Goal: Information Seeking & Learning: Learn about a topic

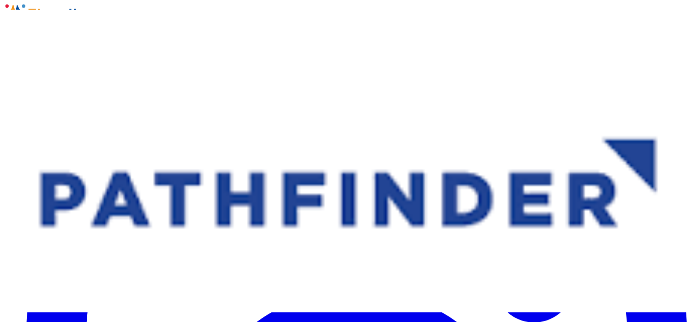
click at [56, 44] on link "Find Jobs" at bounding box center [39, 48] width 31 height 9
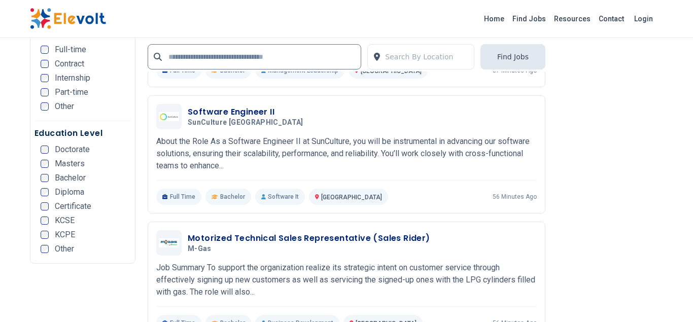
scroll to position [1759, 0]
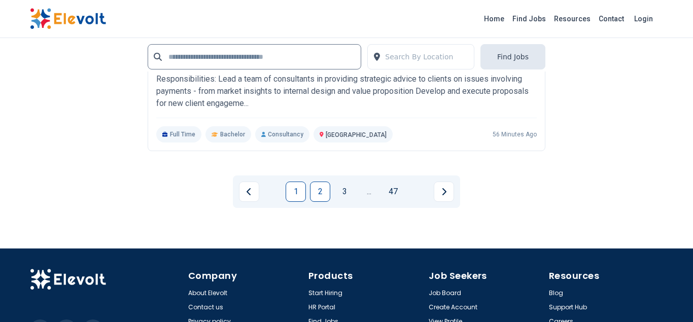
click at [323, 191] on link "2" at bounding box center [320, 192] width 20 height 20
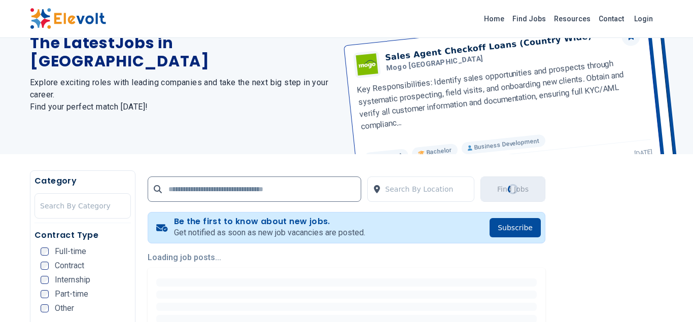
scroll to position [155, 0]
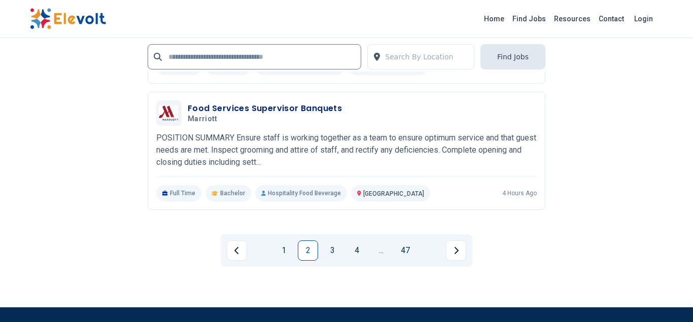
scroll to position [2121, 0]
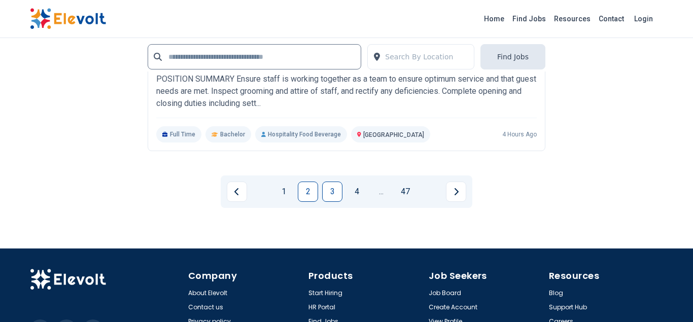
click at [337, 197] on link "3" at bounding box center [332, 192] width 20 height 20
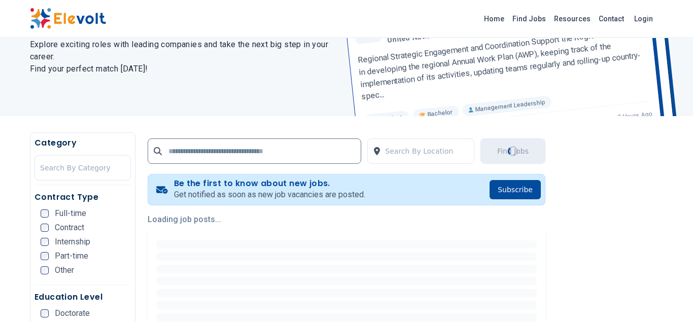
scroll to position [155, 0]
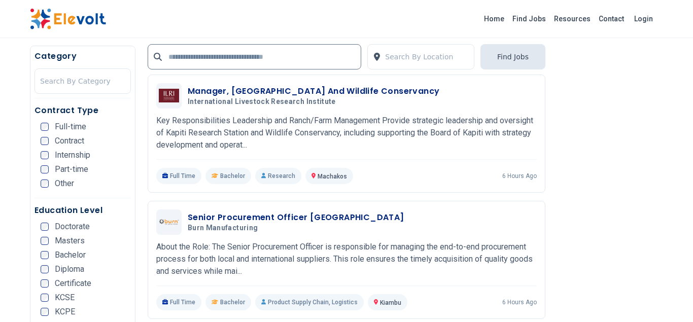
scroll to position [672, 0]
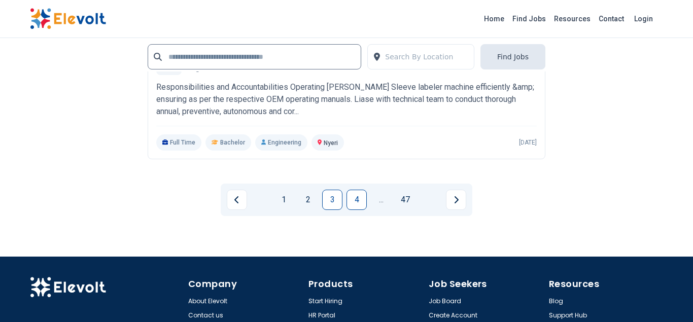
click at [360, 191] on link "4" at bounding box center [356, 200] width 20 height 20
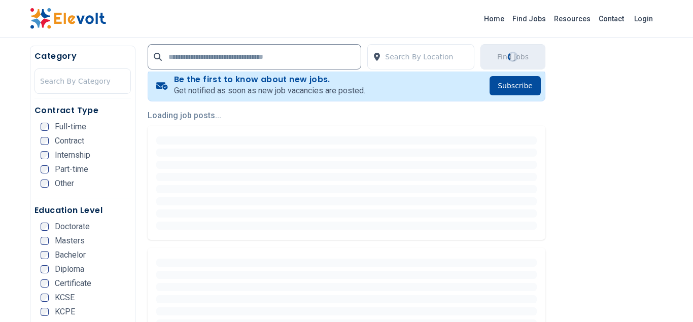
scroll to position [207, 0]
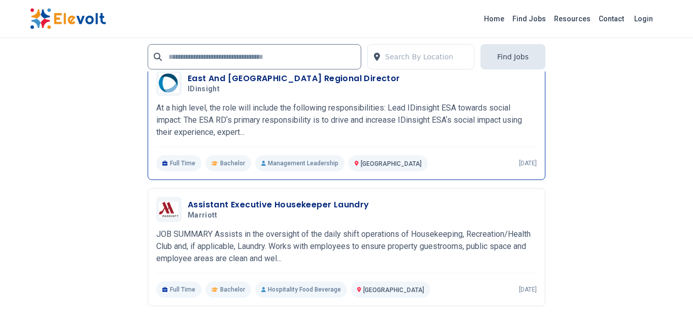
scroll to position [2069, 0]
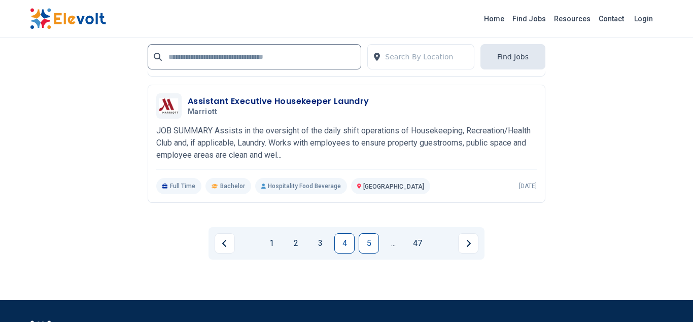
click at [373, 237] on link "5" at bounding box center [368, 243] width 20 height 20
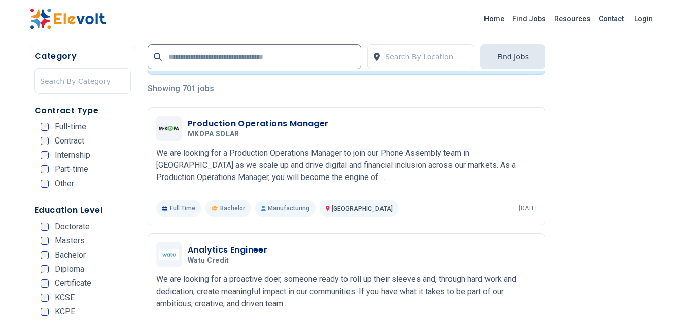
scroll to position [259, 0]
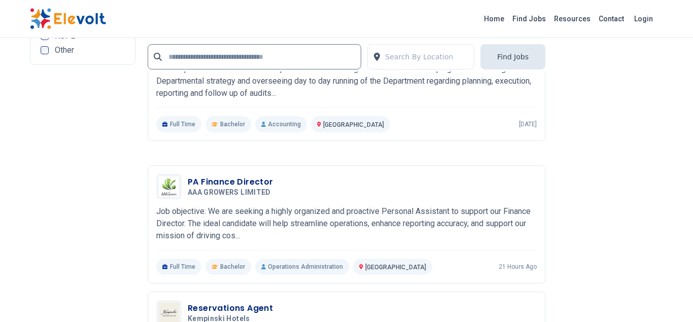
scroll to position [2017, 0]
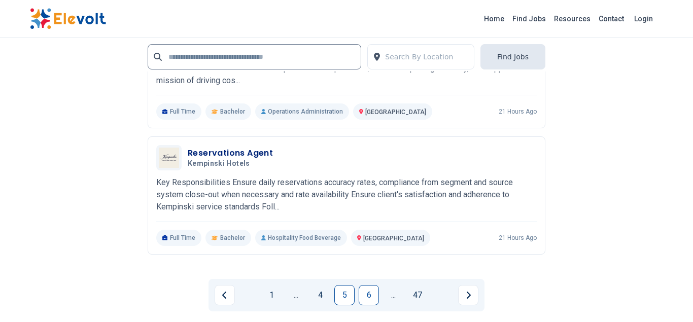
click at [374, 293] on link "6" at bounding box center [368, 295] width 20 height 20
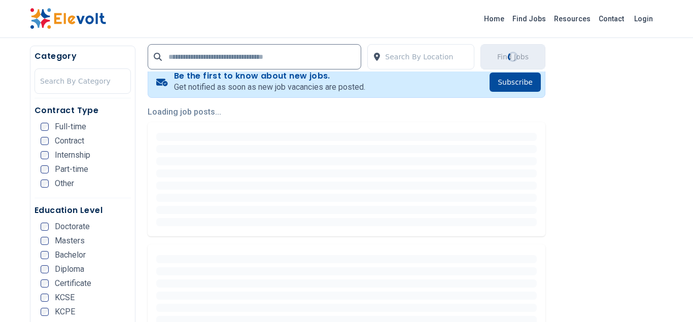
scroll to position [259, 0]
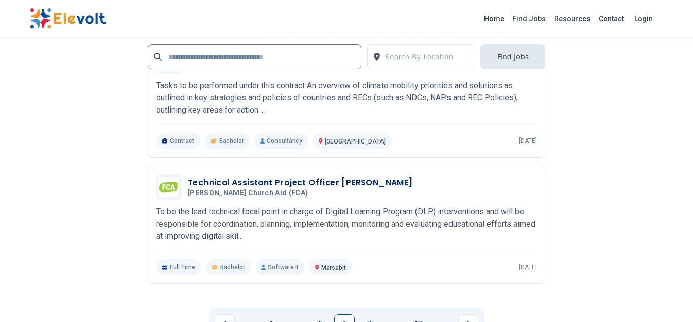
scroll to position [2017, 0]
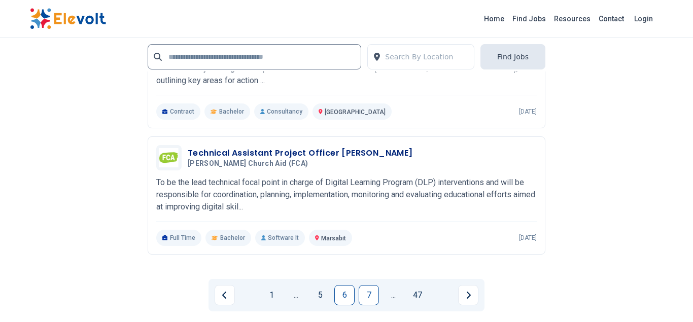
click at [369, 292] on link "7" at bounding box center [368, 295] width 20 height 20
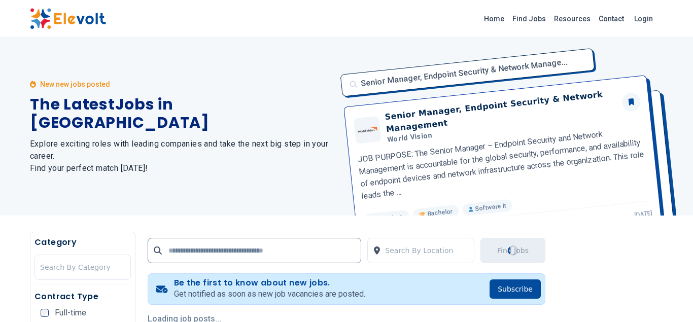
scroll to position [207, 0]
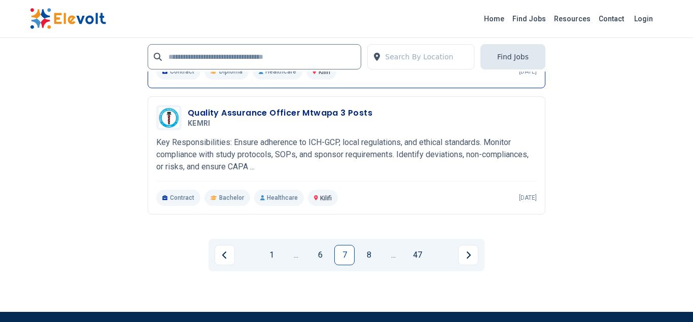
scroll to position [2069, 0]
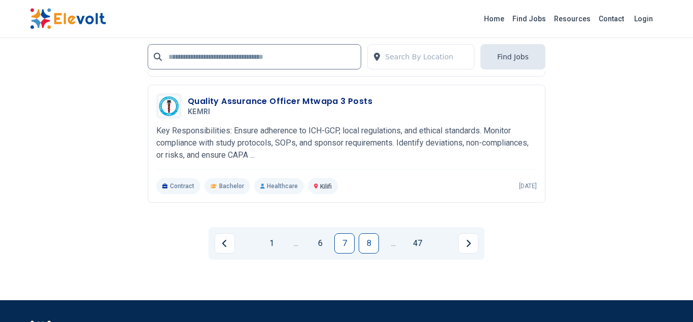
click at [372, 245] on link "8" at bounding box center [368, 243] width 20 height 20
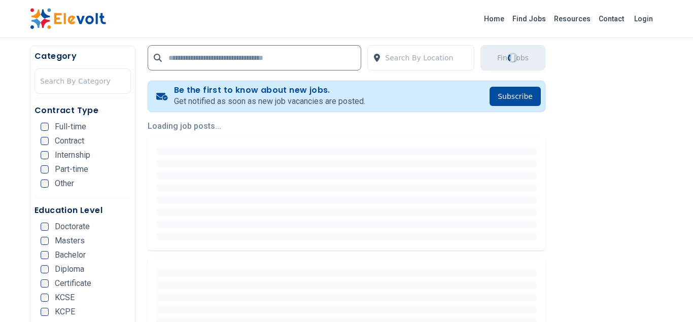
scroll to position [208, 0]
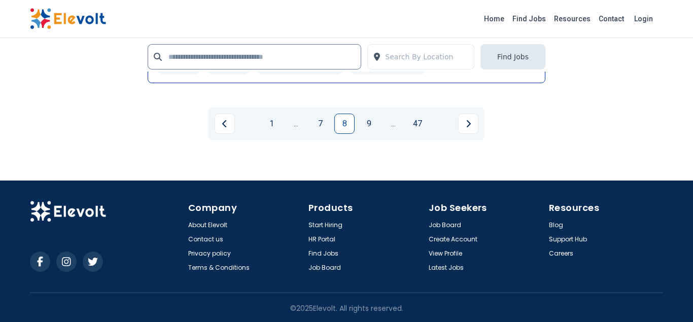
scroll to position [2267, 0]
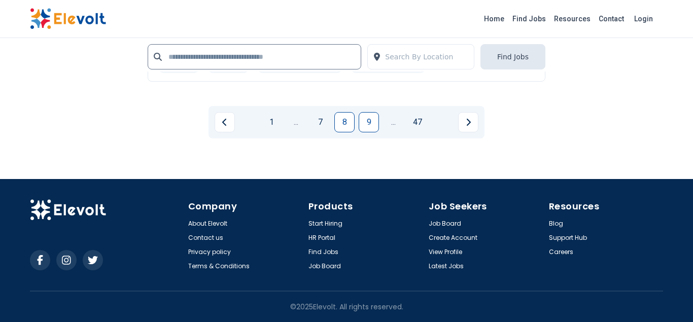
click at [372, 124] on link "9" at bounding box center [368, 122] width 20 height 20
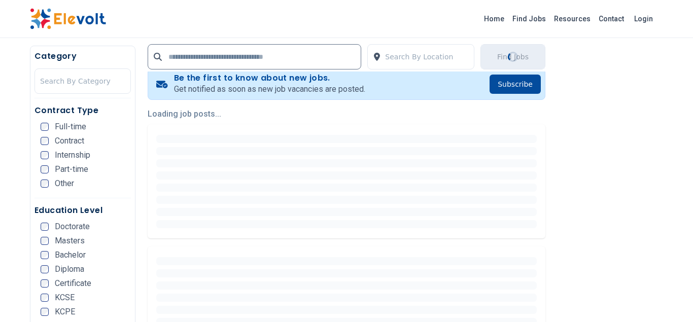
scroll to position [207, 0]
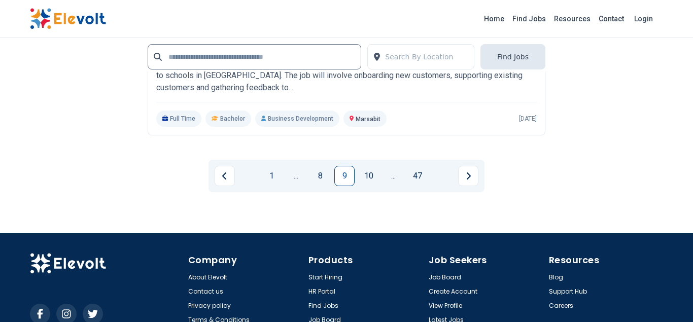
scroll to position [2172, 0]
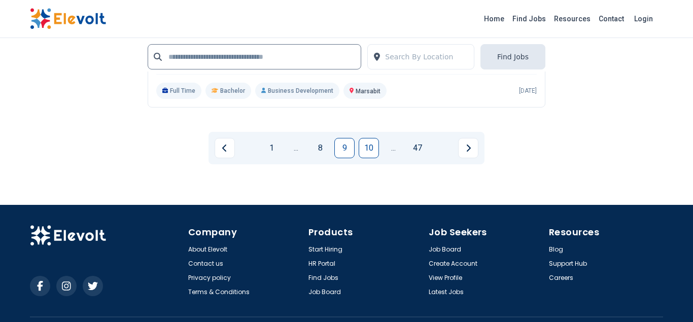
click at [378, 138] on link "10" at bounding box center [368, 148] width 20 height 20
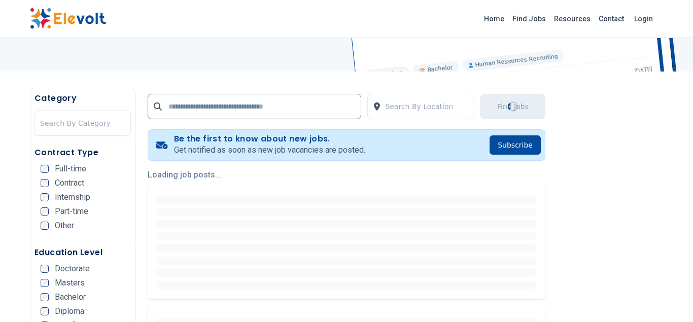
scroll to position [207, 0]
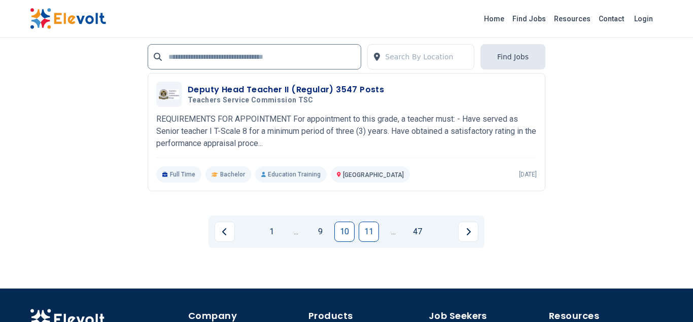
scroll to position [2172, 0]
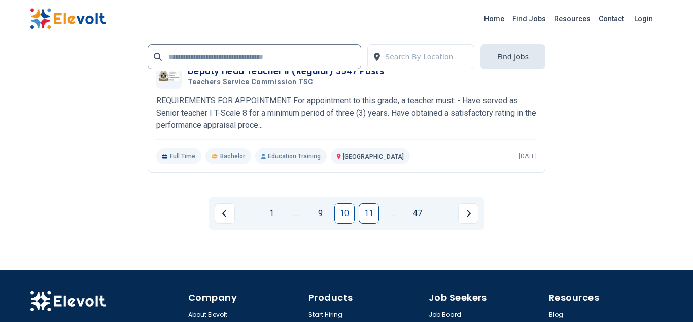
click at [375, 210] on link "11" at bounding box center [368, 213] width 20 height 20
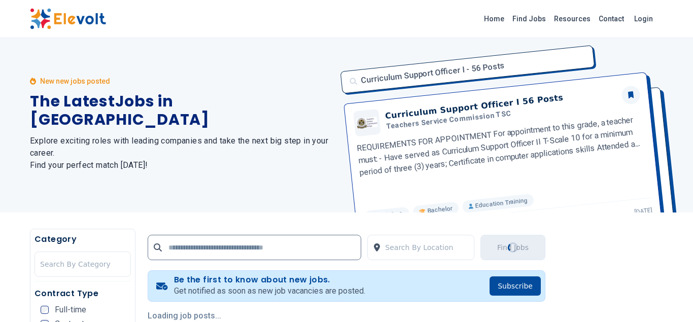
scroll to position [0, 0]
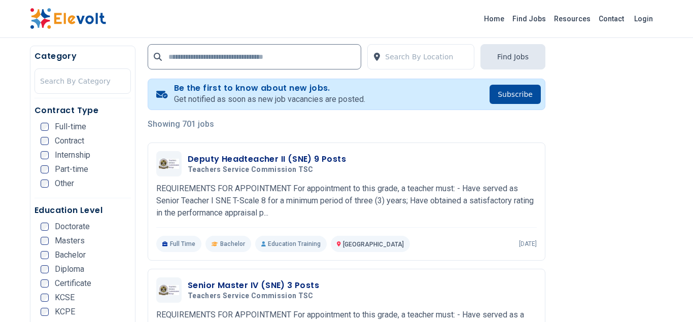
scroll to position [259, 0]
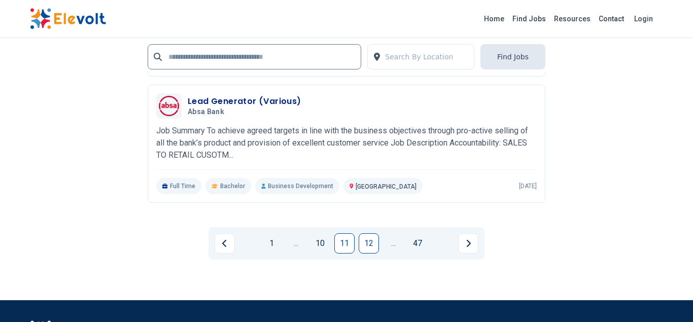
click at [374, 242] on link "12" at bounding box center [368, 243] width 20 height 20
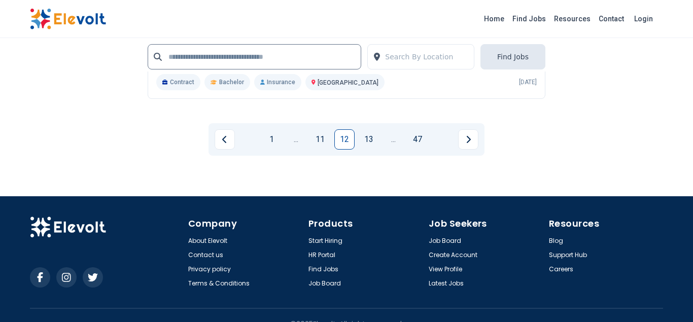
scroll to position [2190, 0]
